Goal: Task Accomplishment & Management: Complete application form

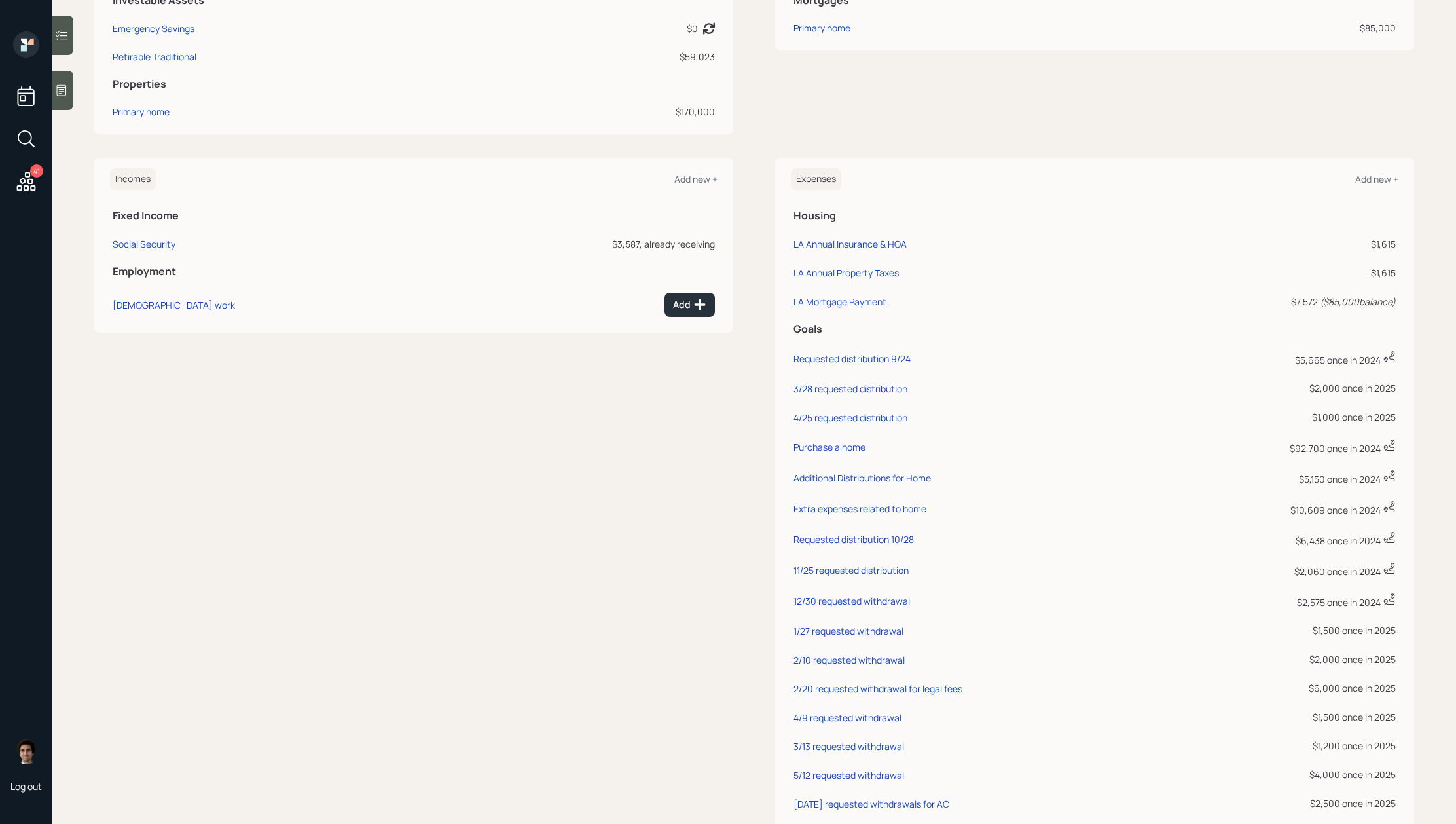
scroll to position [328, 0]
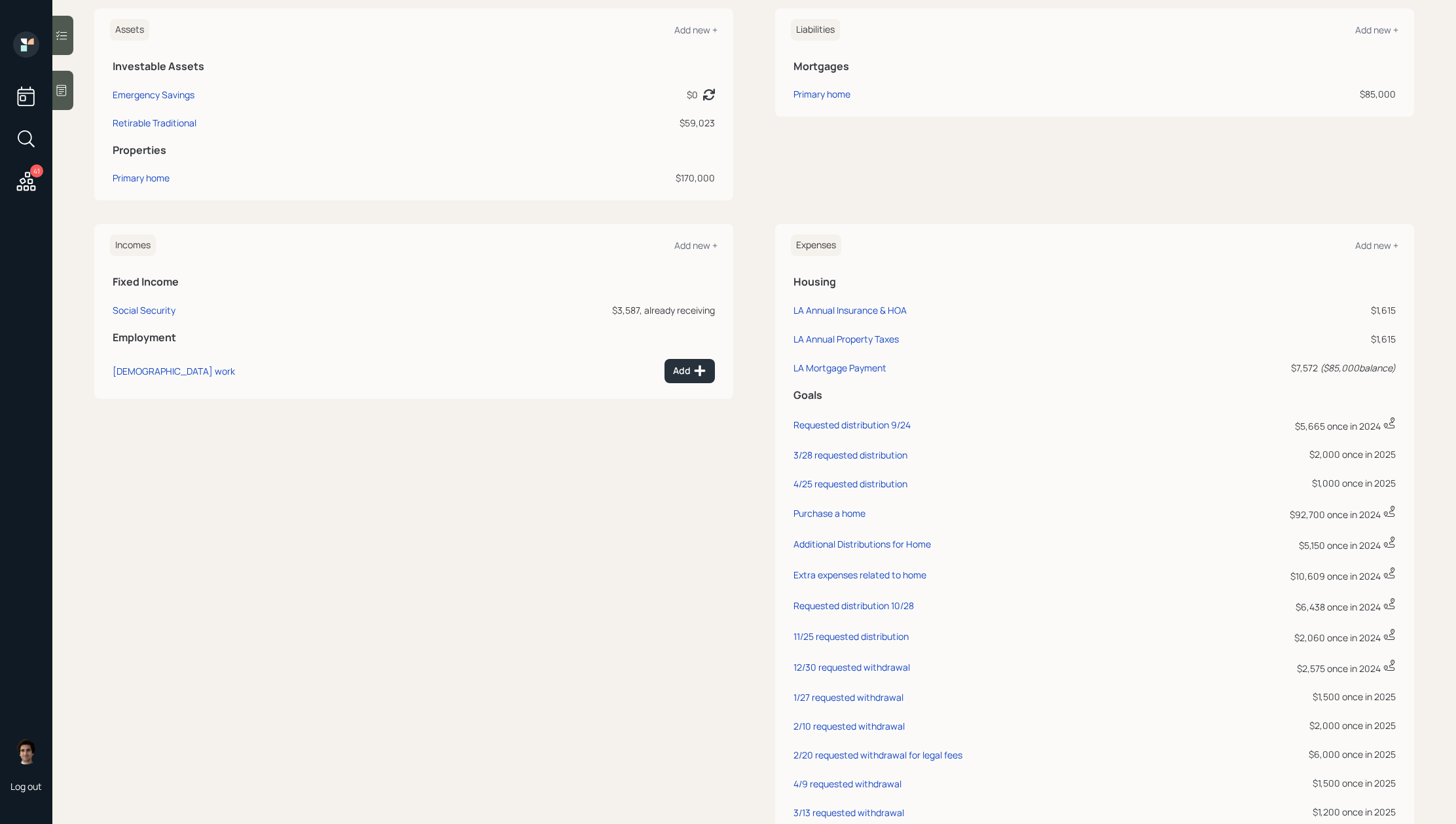
click at [1373, 238] on div "Expenses Add new +" at bounding box center [1095, 246] width 608 height 22
click at [1398, 239] on div "Add new +" at bounding box center [1376, 246] width 43 height 13
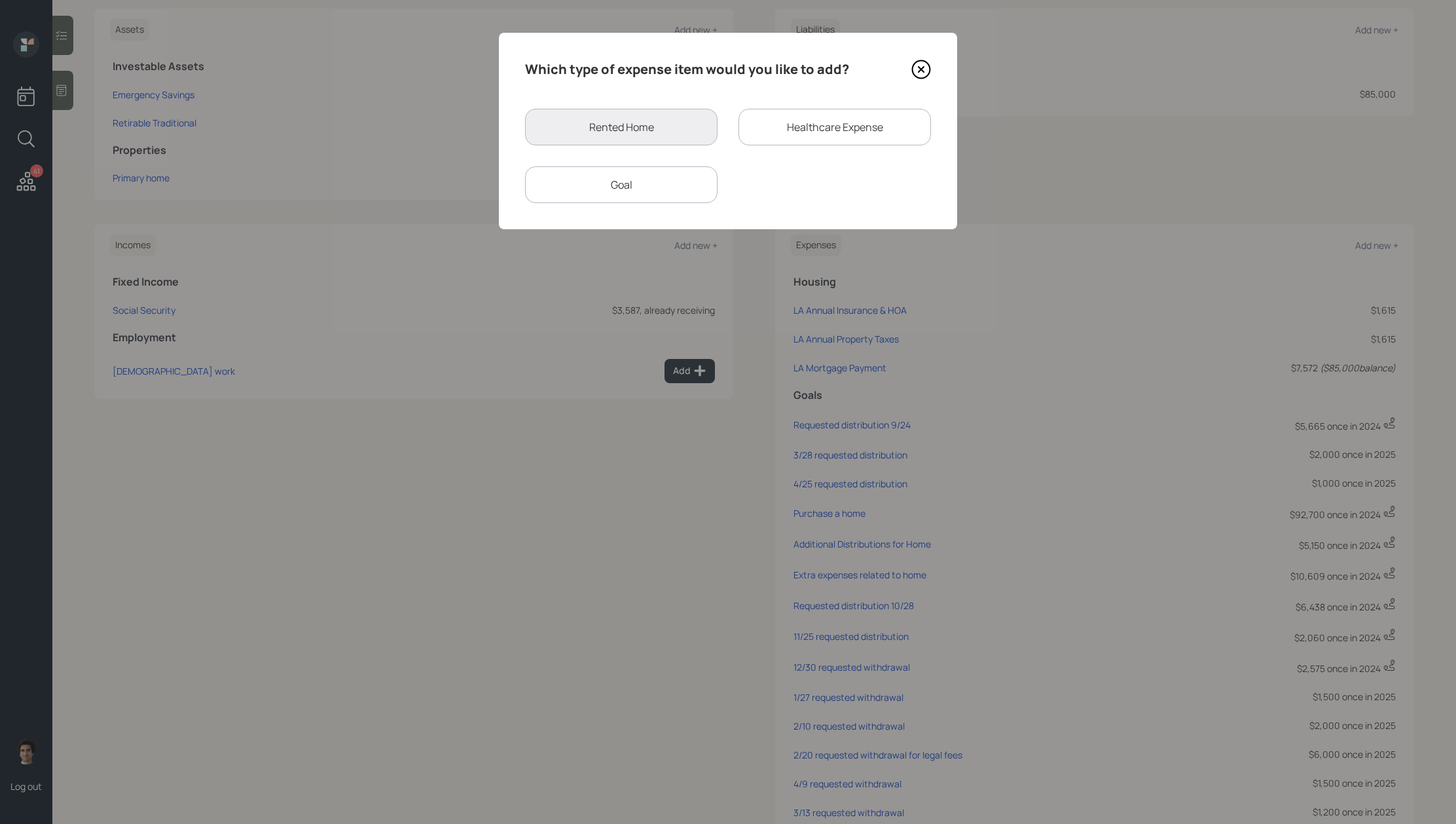
click at [659, 192] on div "Goal" at bounding box center [621, 185] width 192 height 36
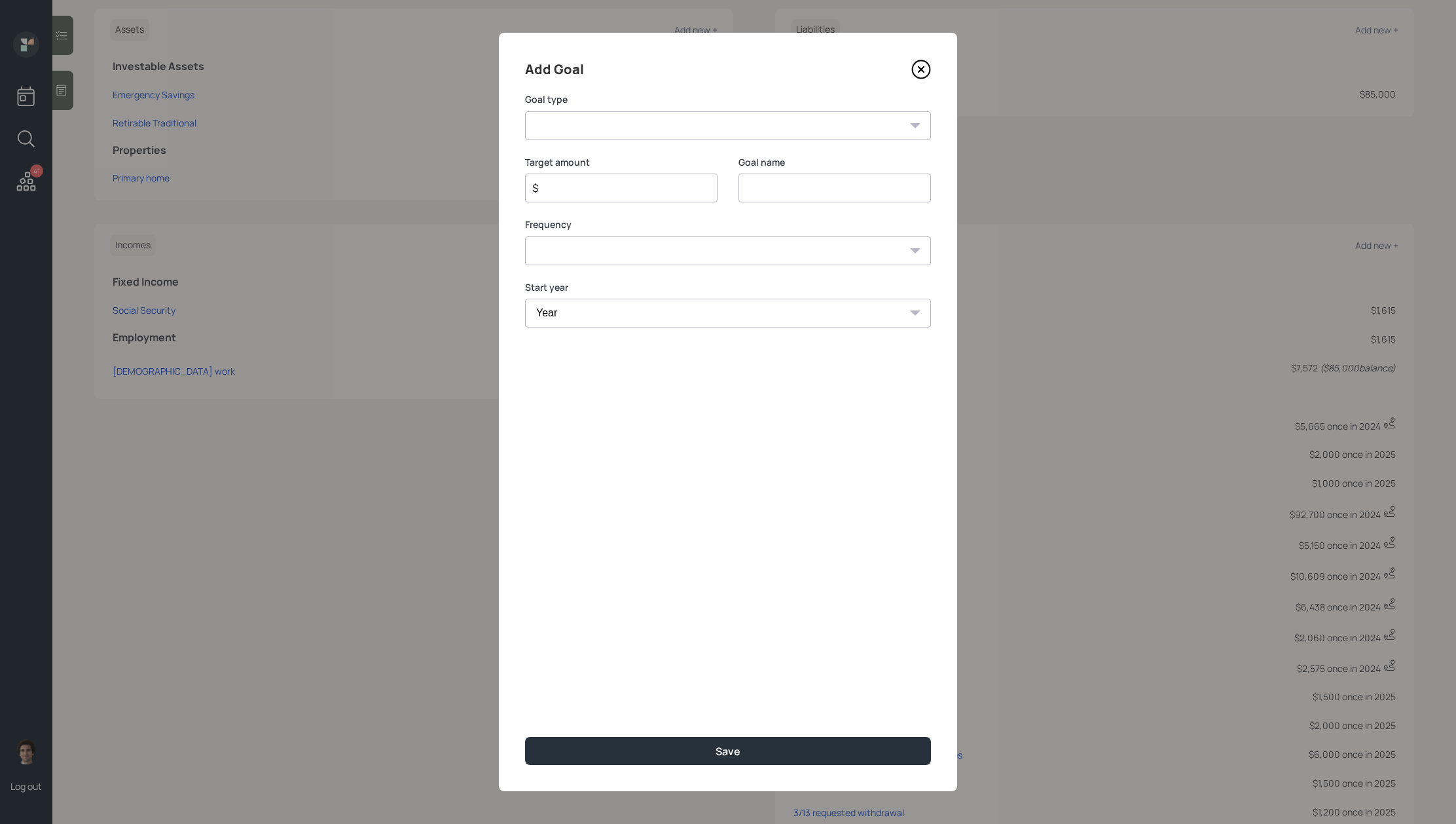
click at [709, 133] on select "Create an emergency fund Donate to charity Purchase a home Make a purchase Supp…" at bounding box center [728, 126] width 406 height 29
select select "other"
type input "Other"
click at [587, 193] on input "$" at bounding box center [615, 188] width 170 height 15
type input "$ 3,500"
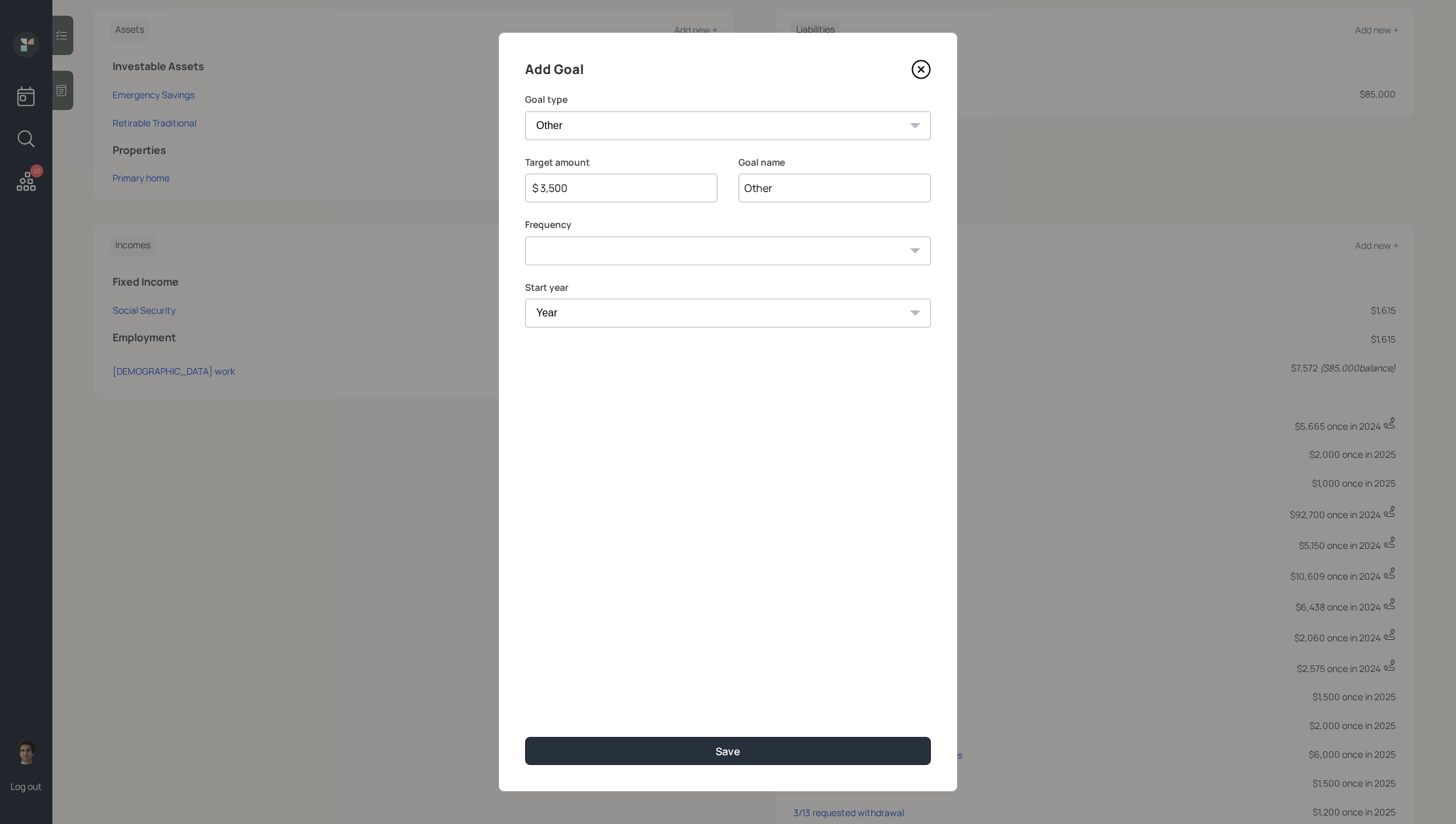
click at [616, 256] on select "One time Every 1 year Every 2 years Every 3 years Every 4 years Every 5 years E…" at bounding box center [728, 251] width 406 height 29
select select "0"
click at [762, 183] on input "Other" at bounding box center [834, 188] width 192 height 29
type input "[DATE]"
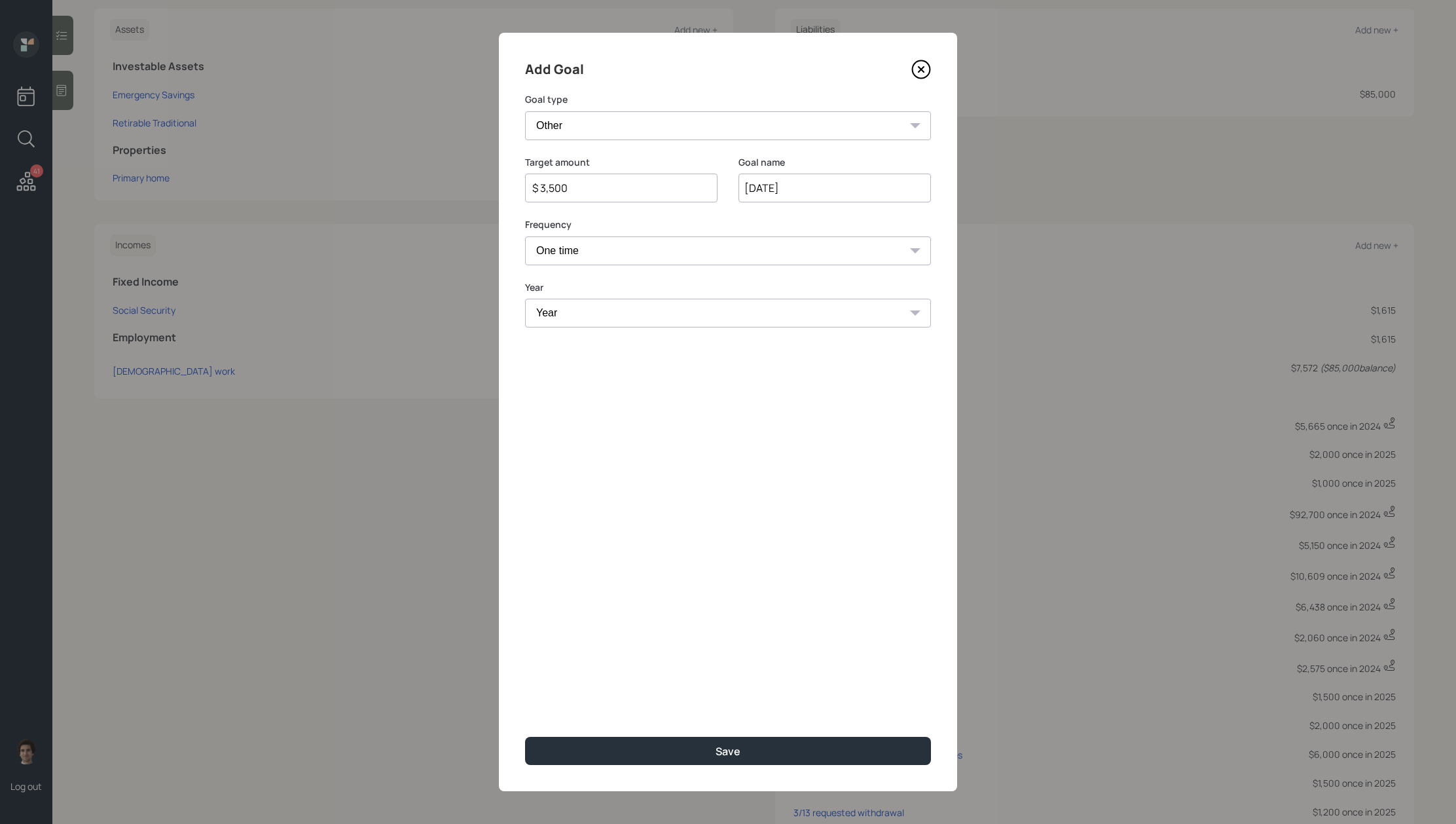
click at [733, 310] on select "Year [DATE] 2026 2027 2028 2029 2030 2031 2032 2033 2034 2035 2036 2037 2038 20…" at bounding box center [728, 313] width 406 height 29
select select "2025"
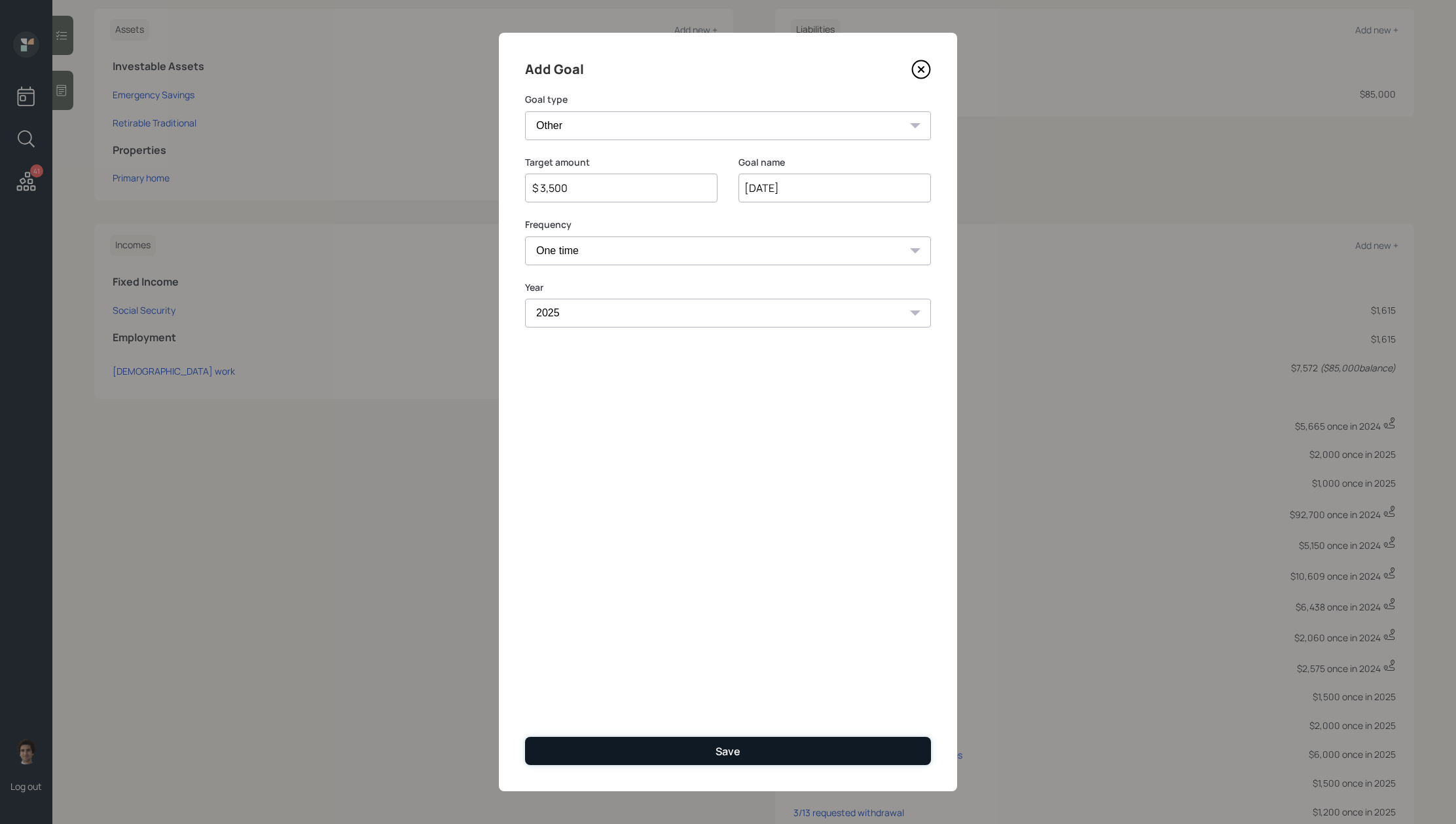
click at [842, 758] on button "Save" at bounding box center [728, 750] width 406 height 28
type input "$"
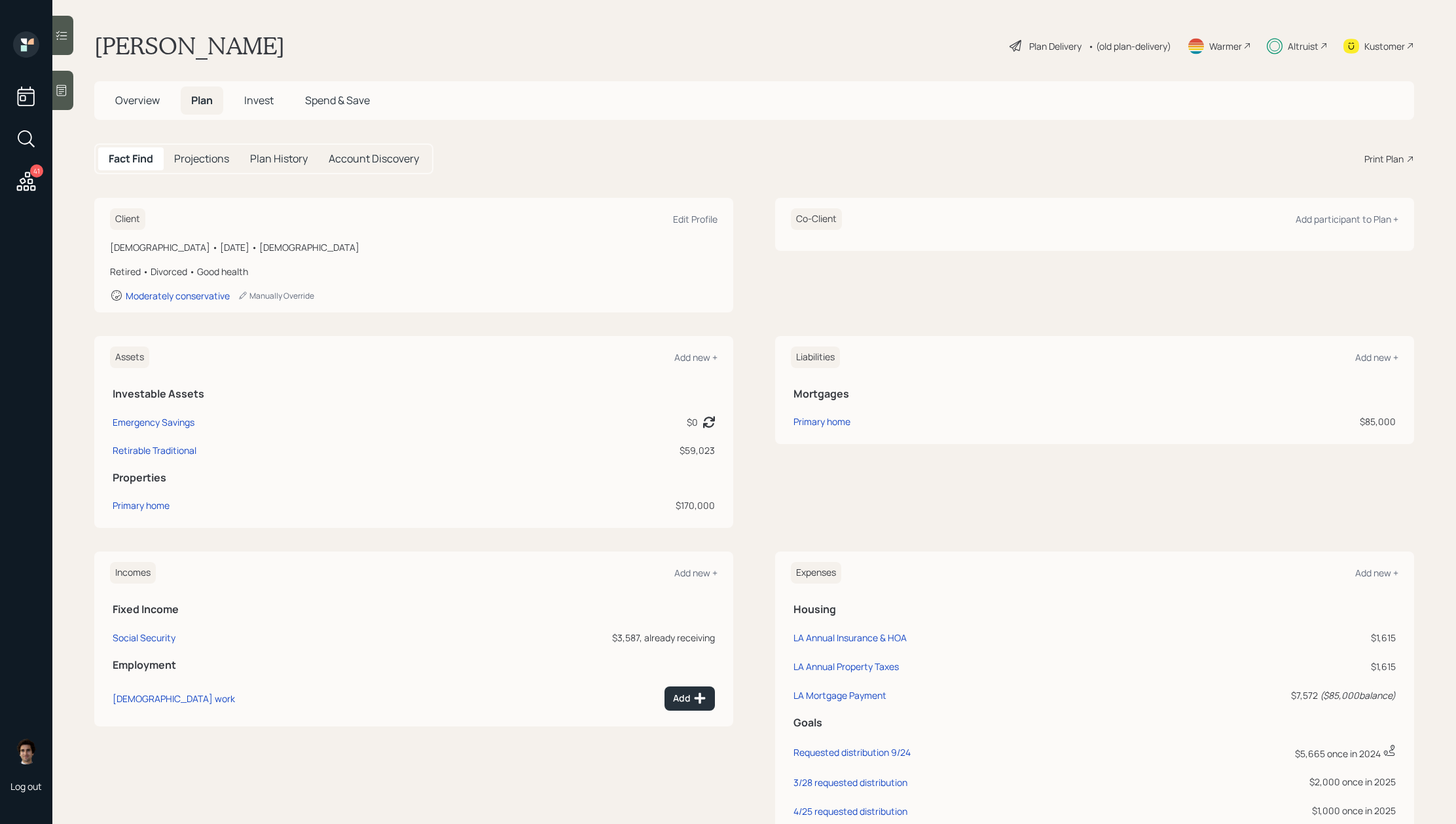
click at [1067, 53] on div "Plan Delivery" at bounding box center [1046, 46] width 75 height 15
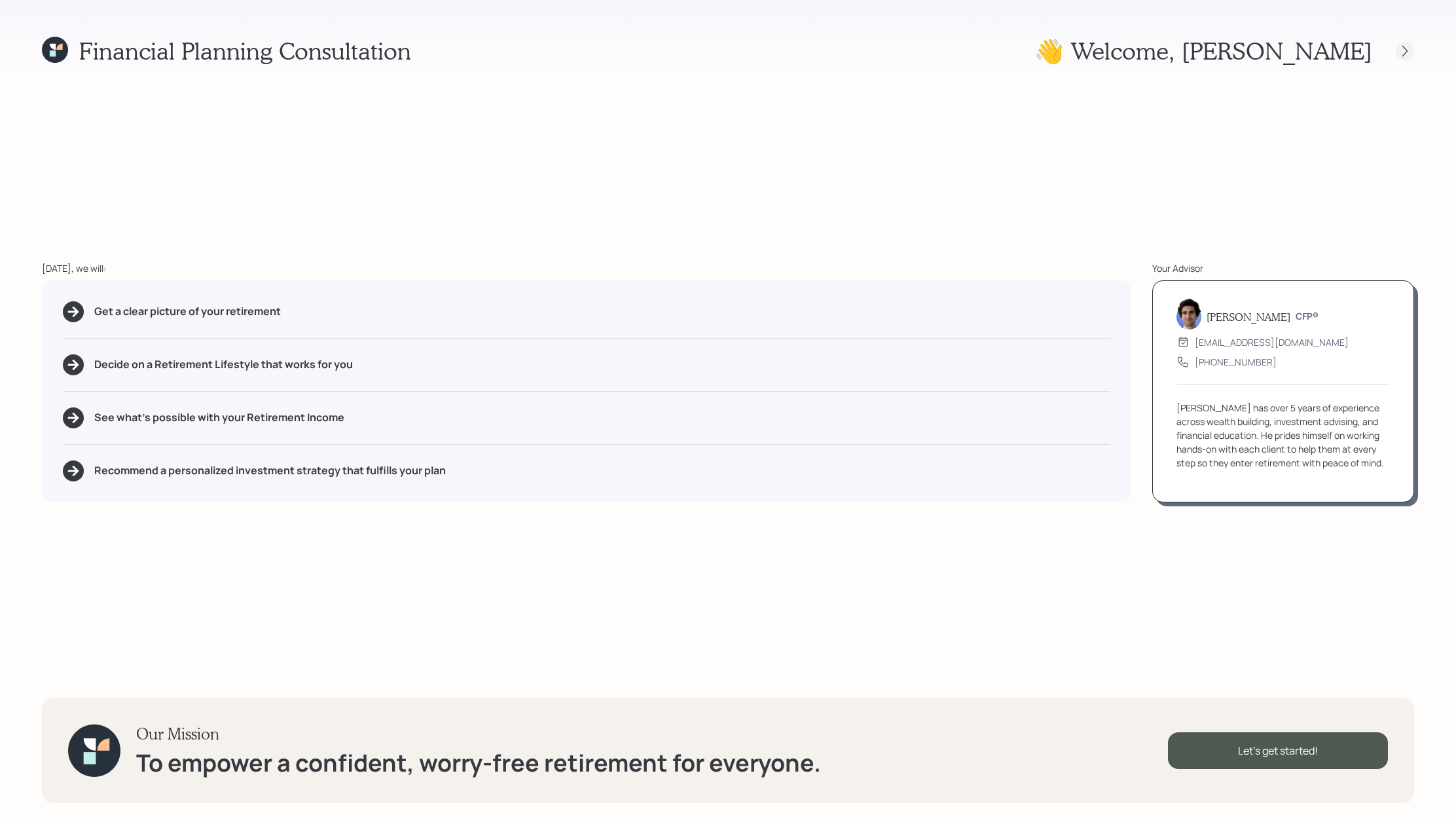
click at [1396, 49] on div at bounding box center [1405, 51] width 18 height 18
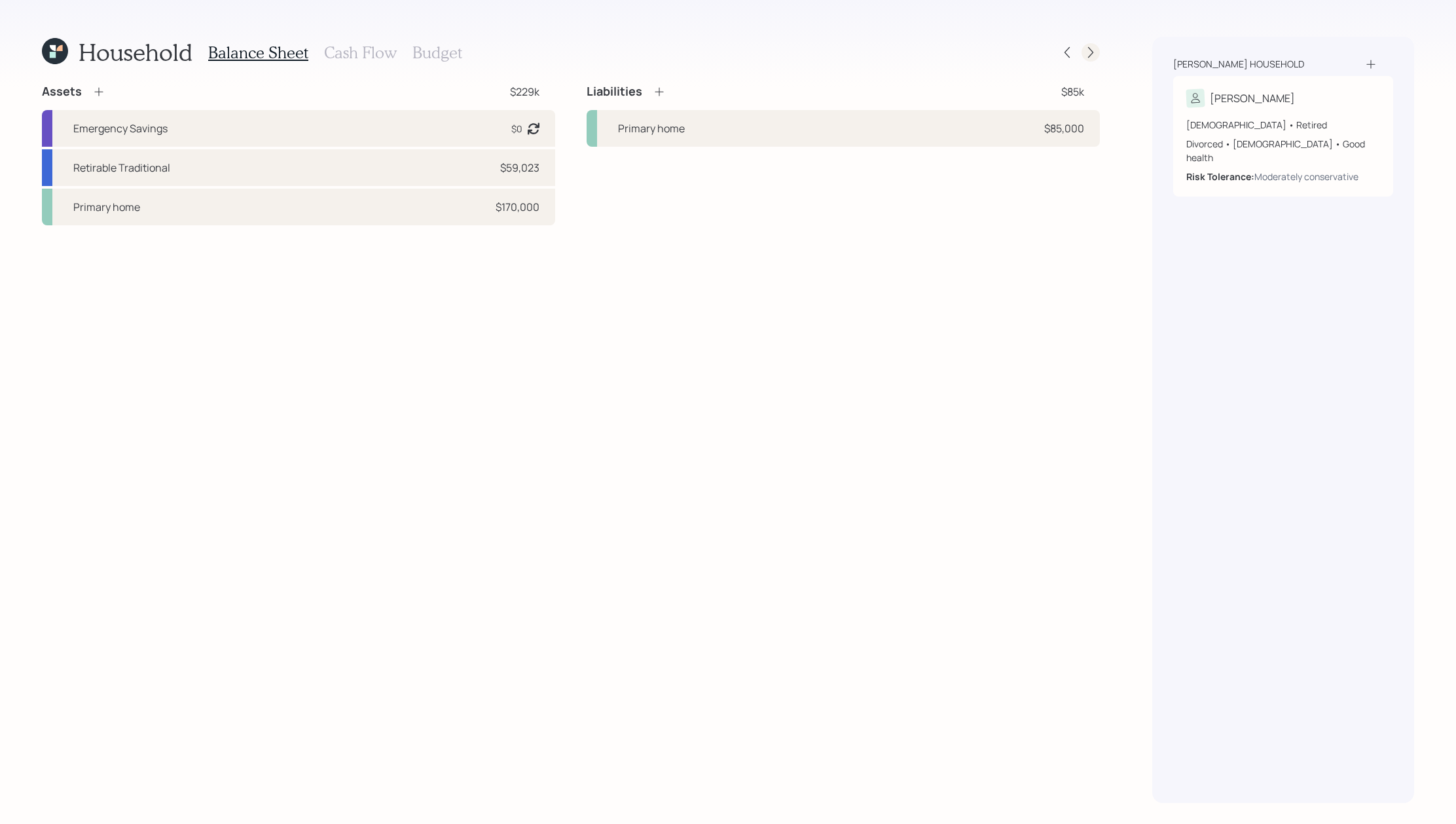
click at [1093, 48] on icon at bounding box center [1090, 52] width 13 height 13
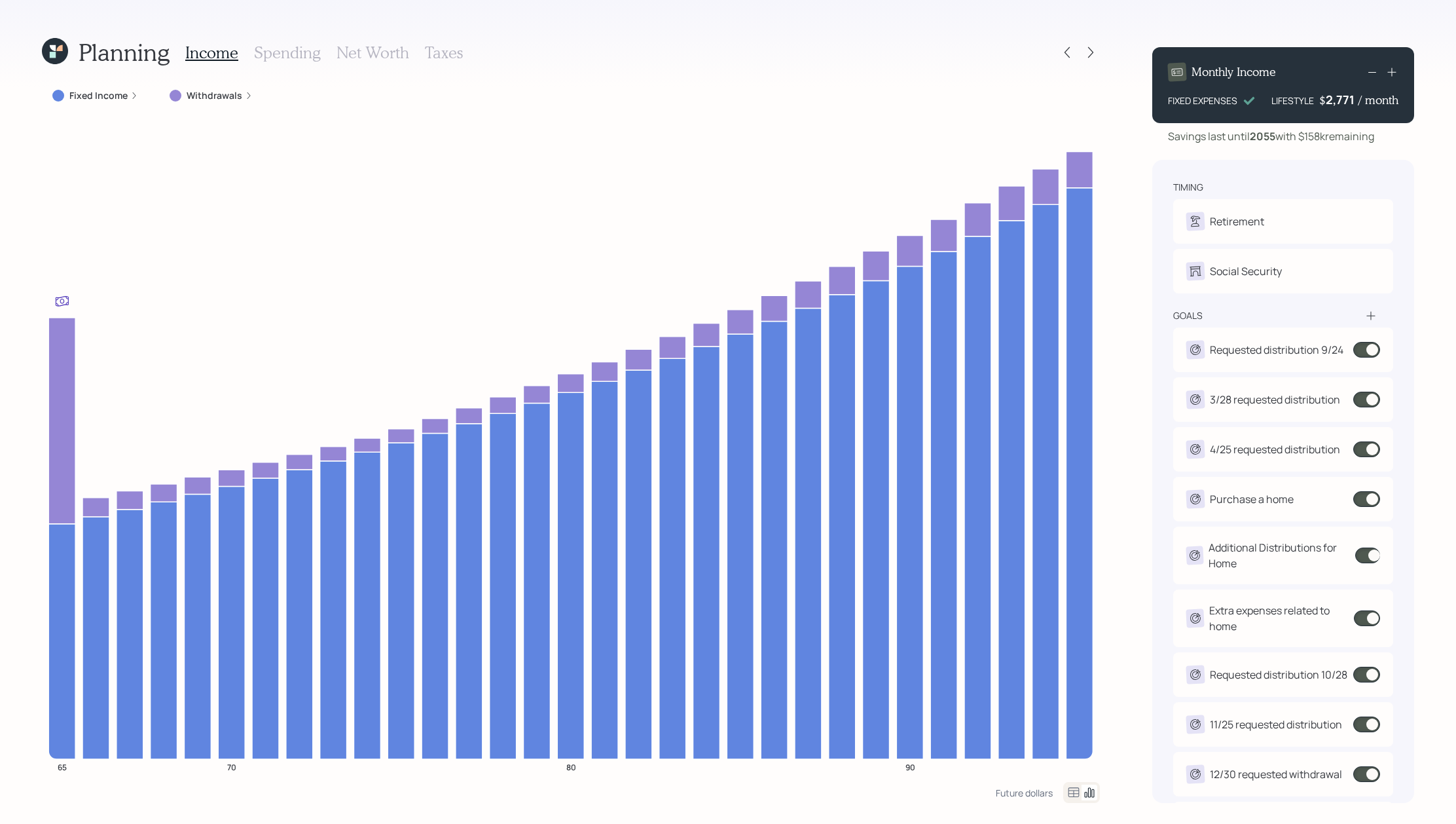
click at [59, 56] on icon at bounding box center [55, 51] width 26 height 26
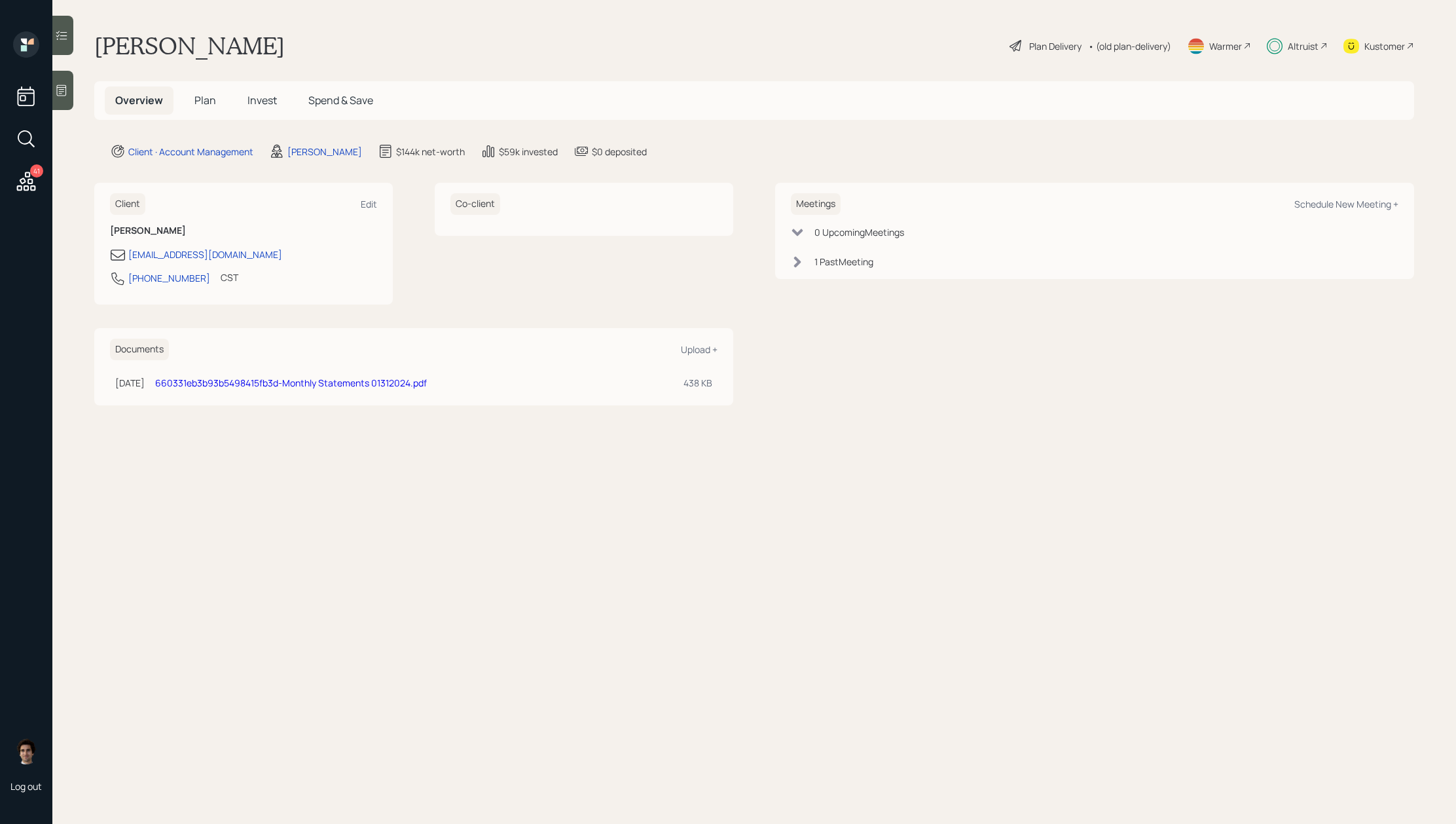
click at [286, 111] on h5 "Invest" at bounding box center [261, 100] width 50 height 28
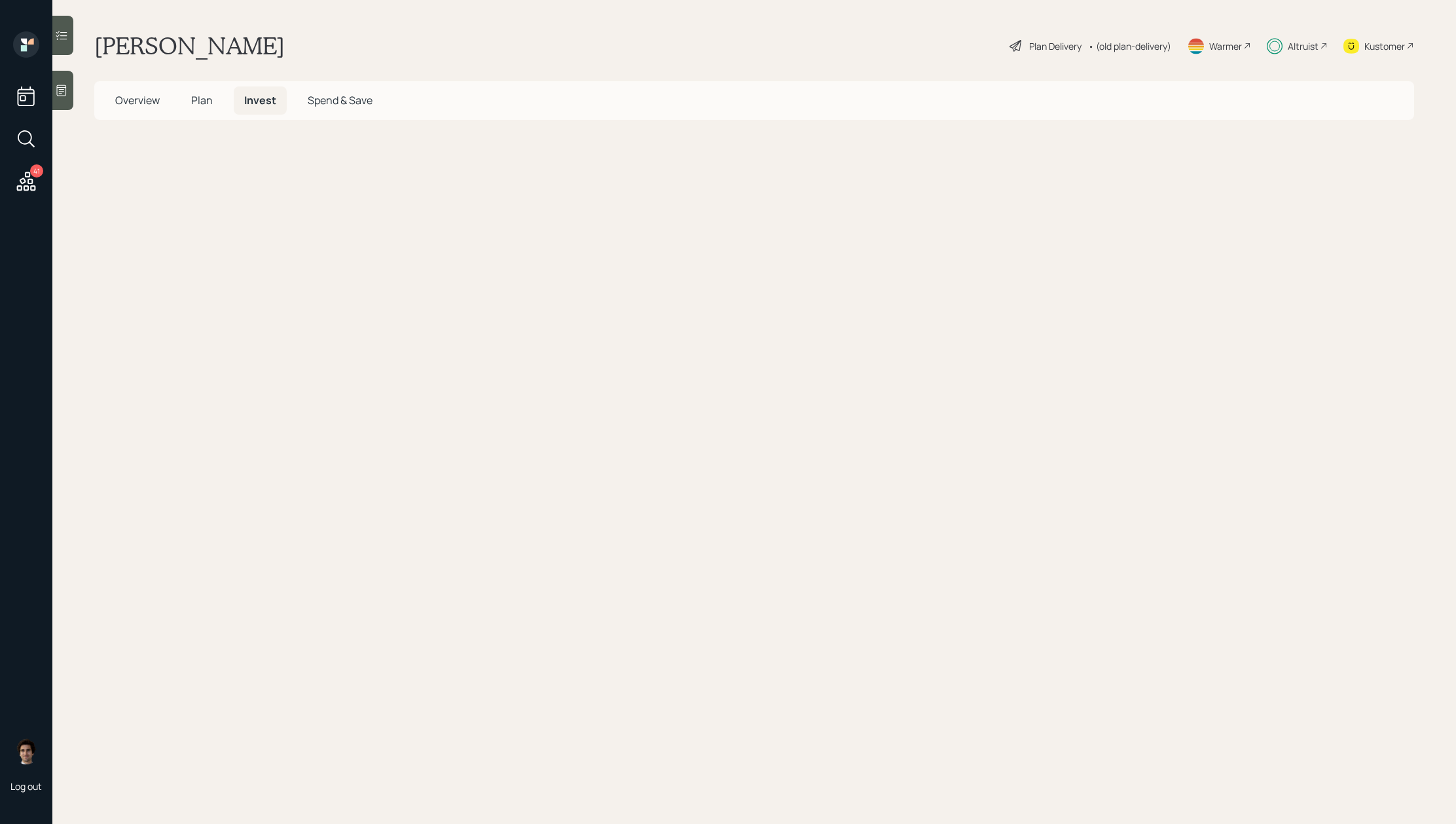
click at [271, 108] on h5 "Invest" at bounding box center [260, 100] width 53 height 28
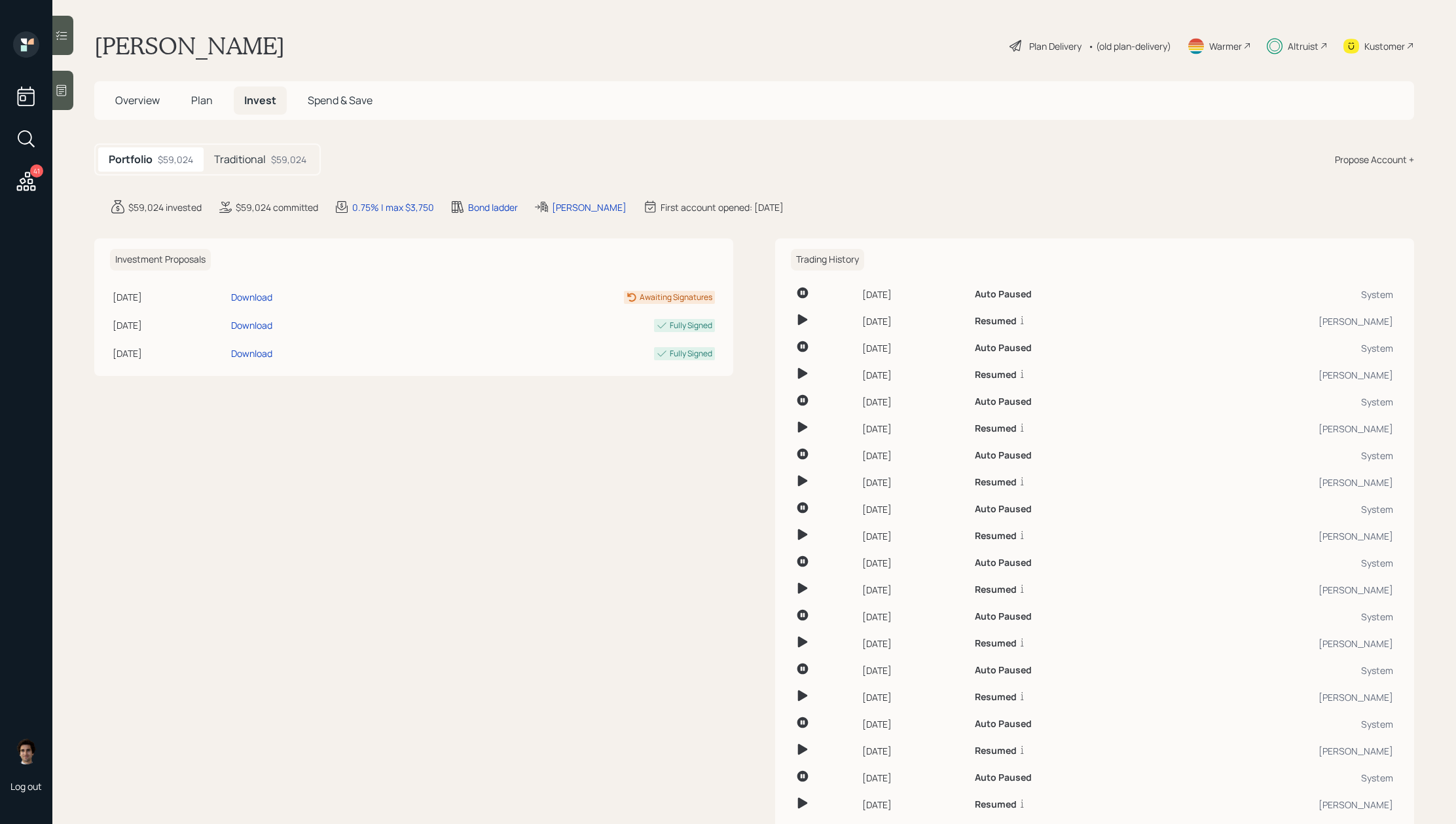
click at [316, 174] on div "Portfolio $59,024 Traditional $59,024" at bounding box center [207, 159] width 227 height 32
click at [281, 163] on div "$59,024" at bounding box center [288, 159] width 35 height 14
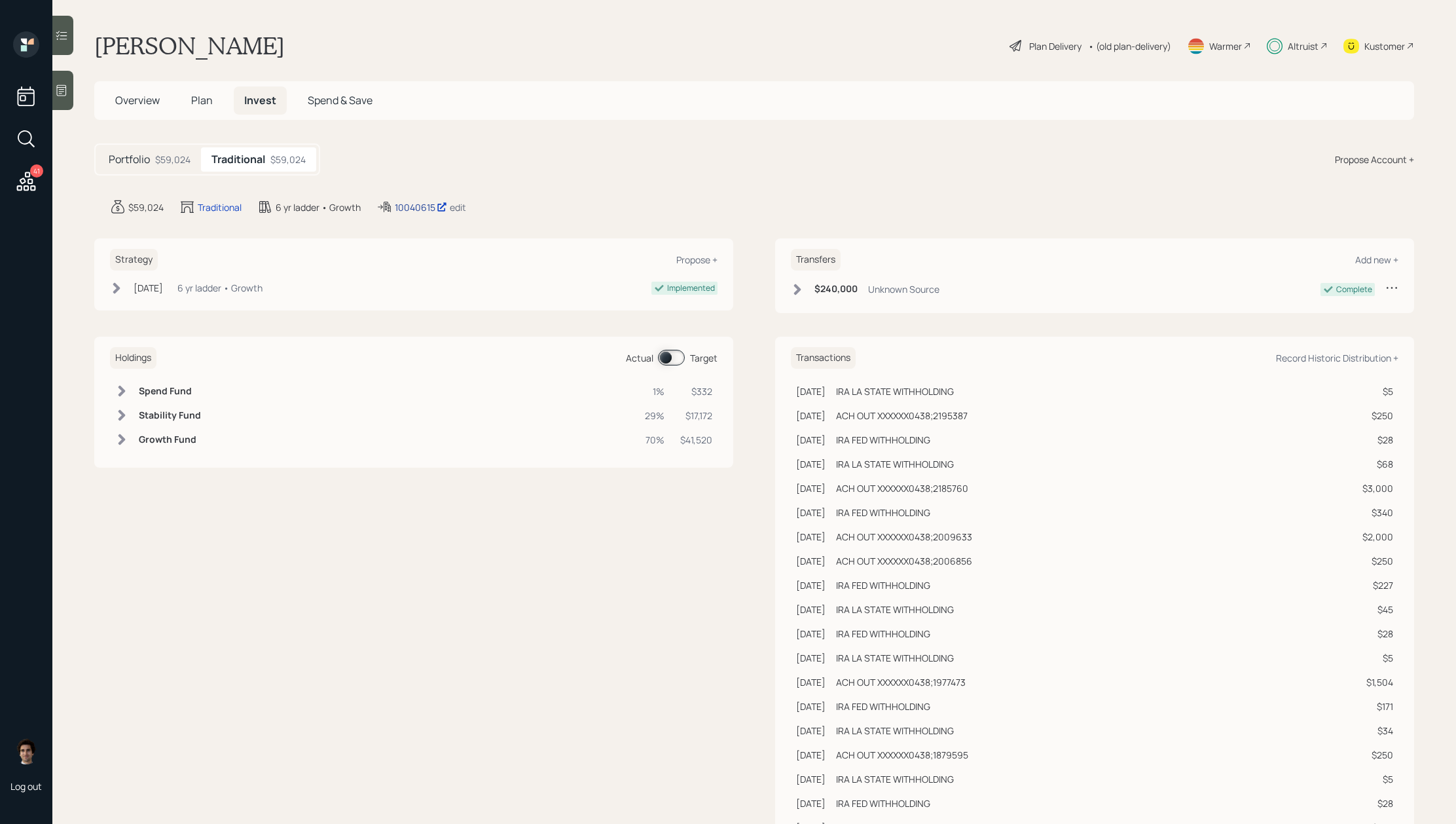
click at [420, 207] on div "10040615" at bounding box center [421, 207] width 53 height 14
click at [1046, 43] on div "Plan Delivery" at bounding box center [1056, 46] width 53 height 14
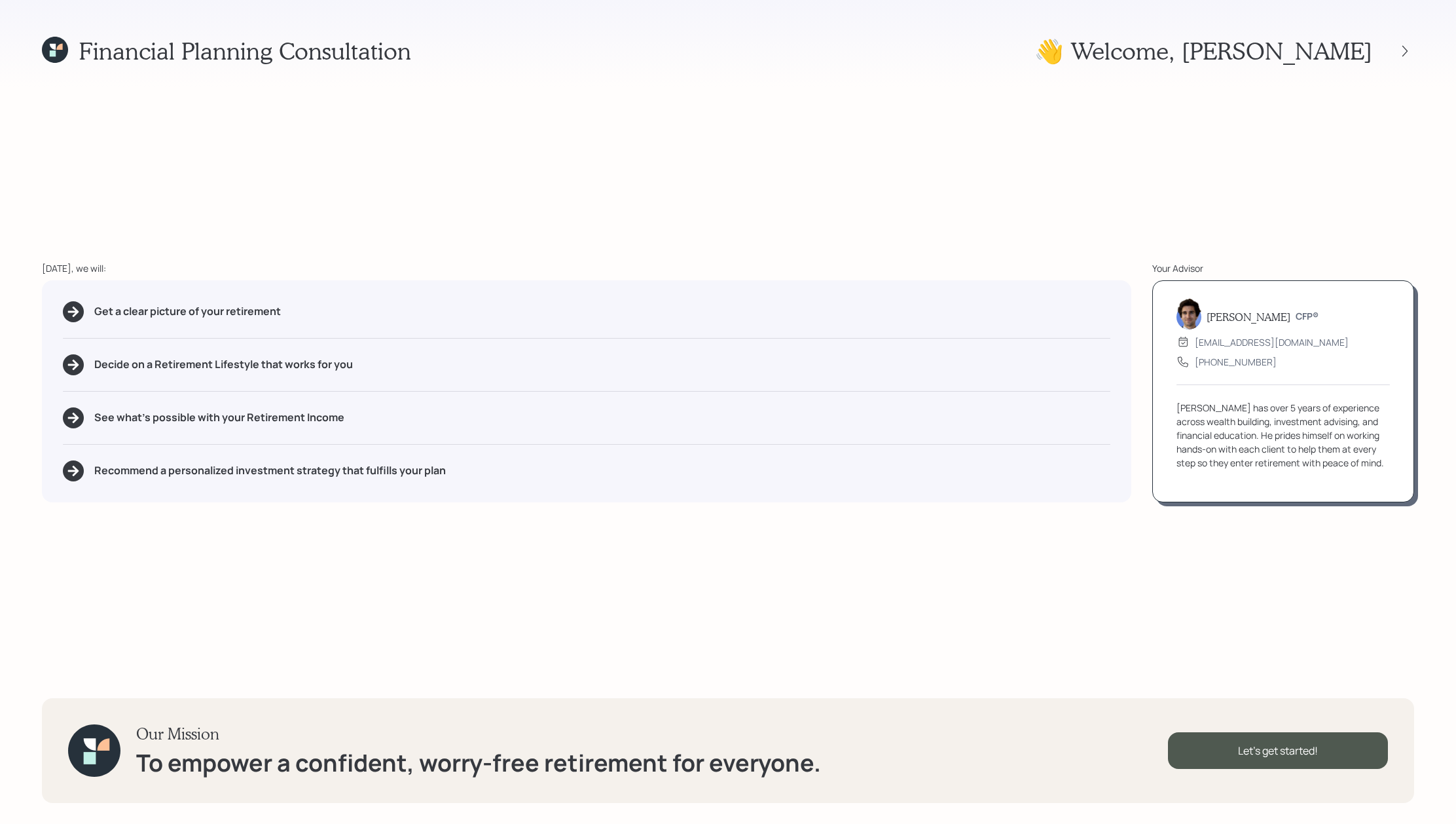
click at [1417, 51] on div "Financial Planning Consultation 👋 Welcome , [PERSON_NAME] [DATE], we will: Get …" at bounding box center [728, 412] width 1456 height 824
click at [1410, 51] on icon at bounding box center [1404, 51] width 13 height 13
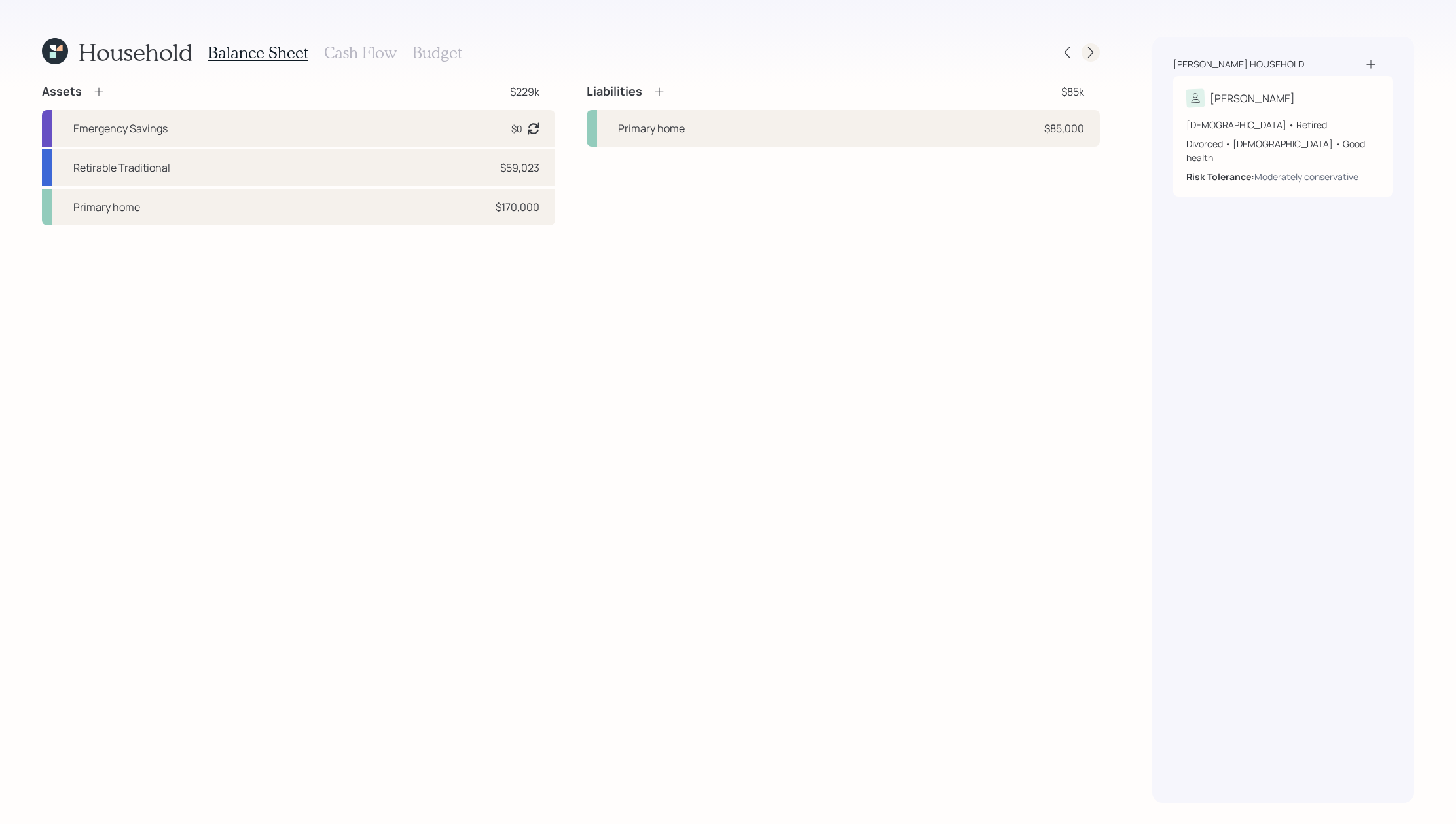
click at [1095, 56] on icon at bounding box center [1090, 52] width 13 height 13
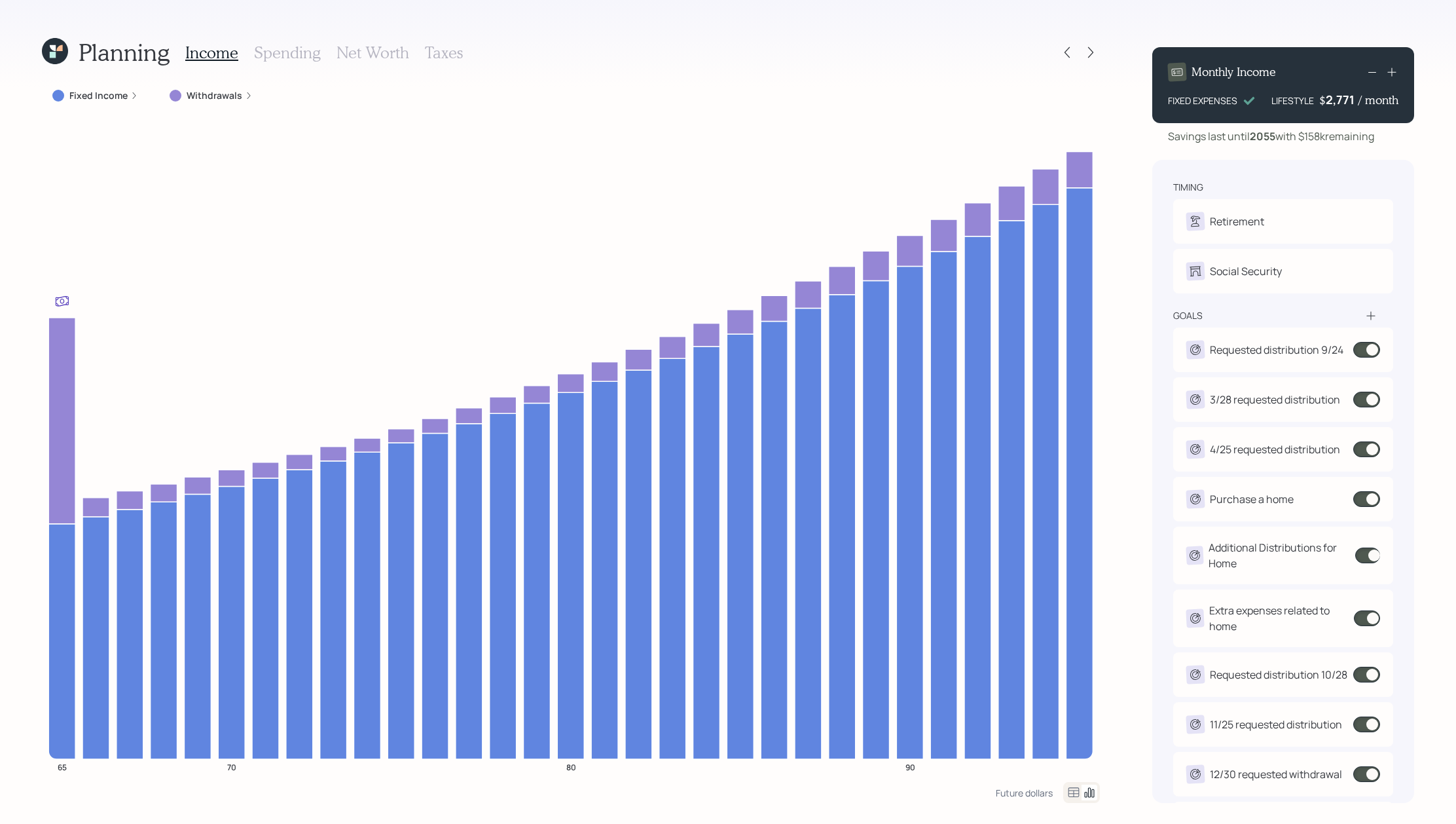
click at [49, 46] on icon at bounding box center [55, 51] width 26 height 26
